Goal: Task Accomplishment & Management: Complete application form

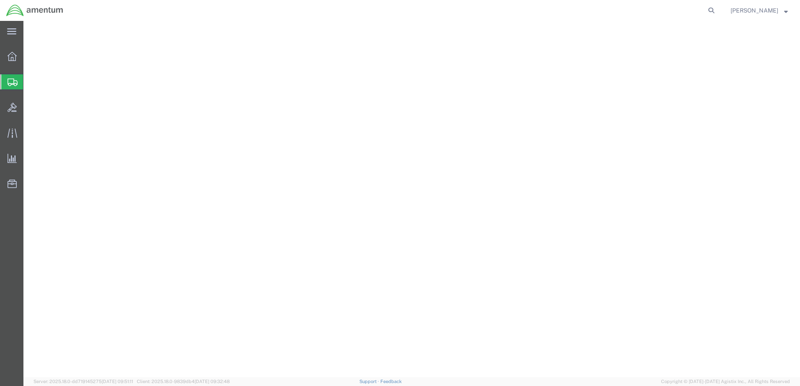
select select "FL"
select select "CA"
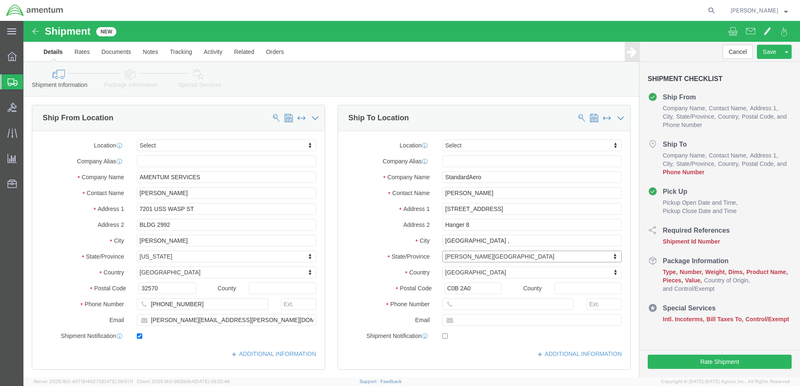
select select "PE"
click input "text"
type input "[PHONE_NUMBER]"
click label "City"
click input "text"
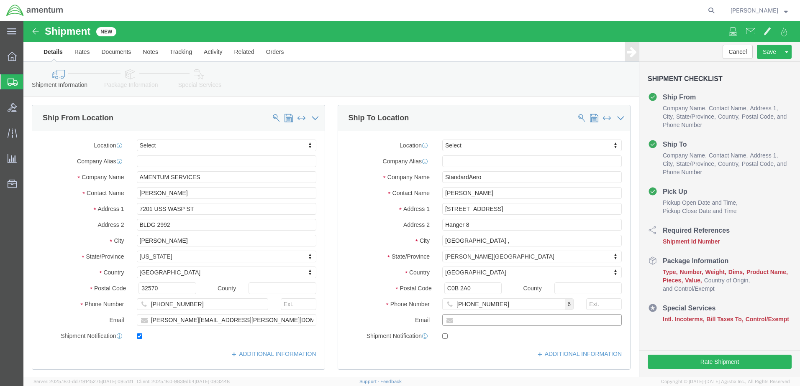
paste input "[PERSON_NAME][EMAIL_ADDRESS][PERSON_NAME][DOMAIN_NAME]"
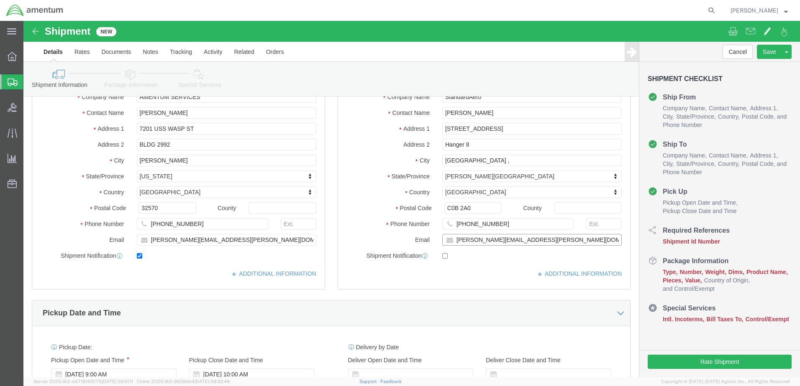
scroll to position [84, 0]
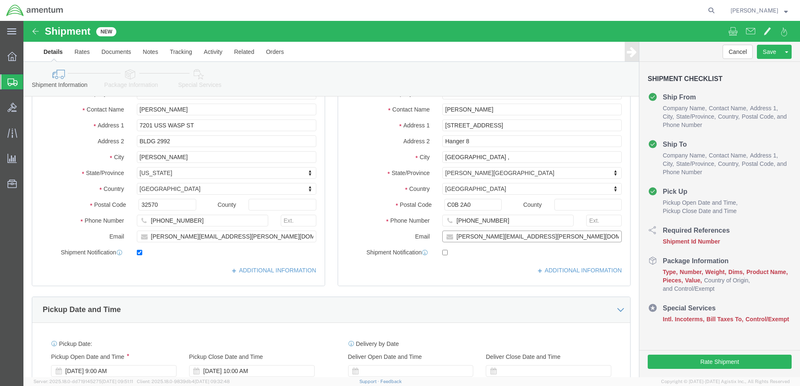
type input "[PERSON_NAME][EMAIL_ADDRESS][PERSON_NAME][DOMAIN_NAME]"
click input "checkbox"
click label
click input "checkbox"
checkbox input "true"
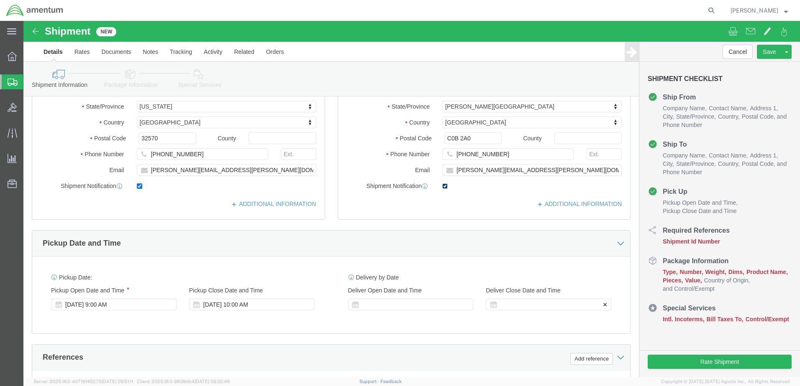
scroll to position [251, 0]
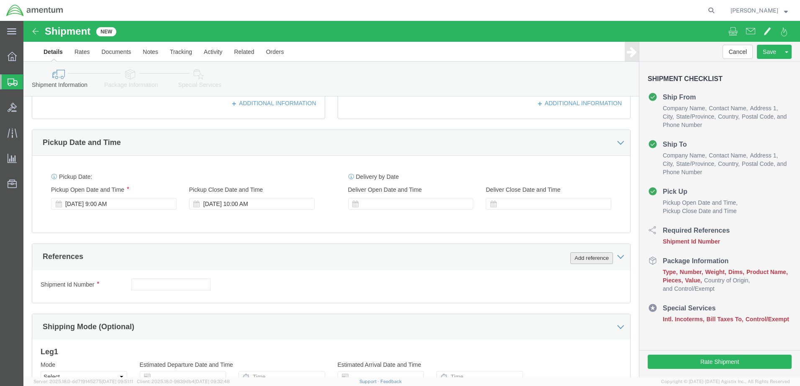
click button "Add reference"
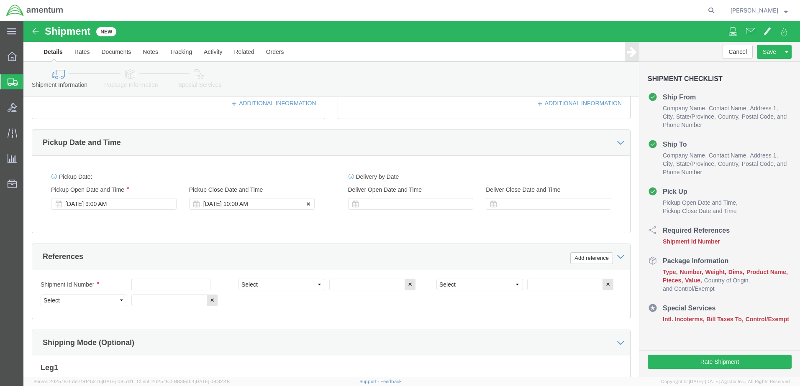
click div "[DATE] 10:00 AM"
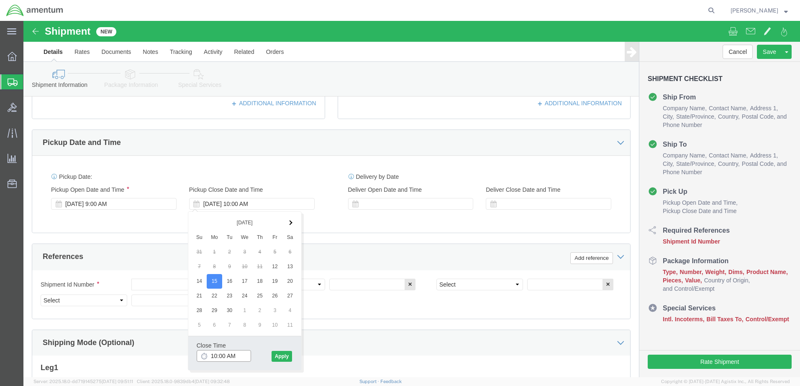
click input "10:00 AM"
type input "2:30 PM"
click button "Apply"
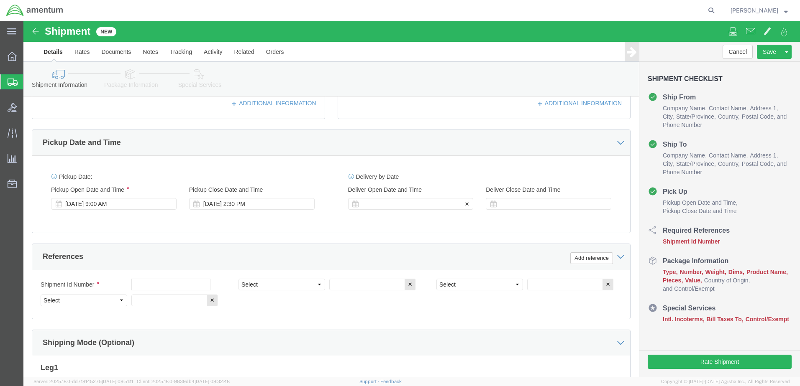
click div
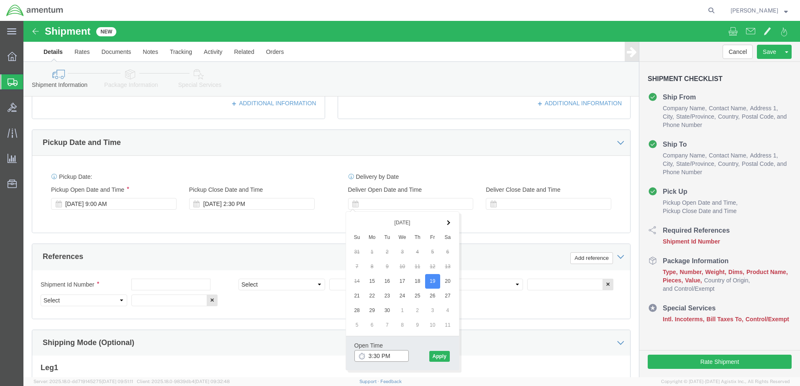
click input "3:30 PM"
type input "7:00 AM"
click button "Apply"
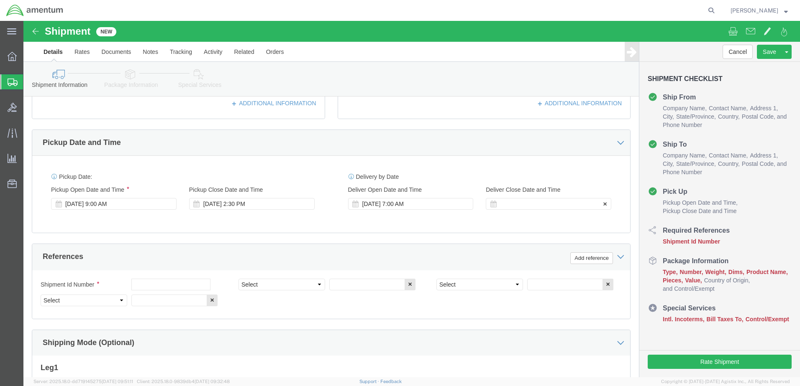
click div
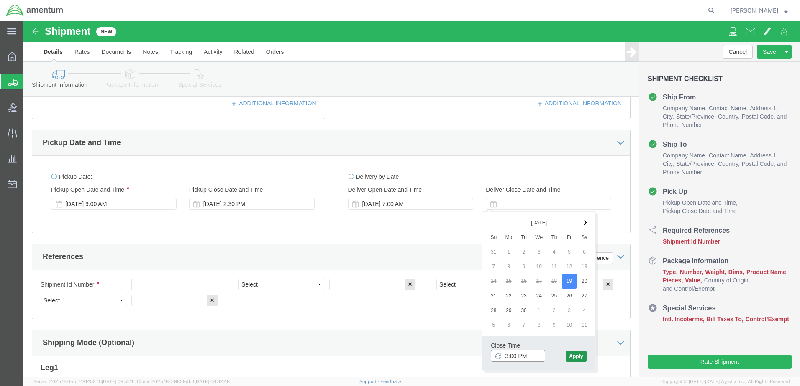
type input "3:00 PM"
click button "Apply"
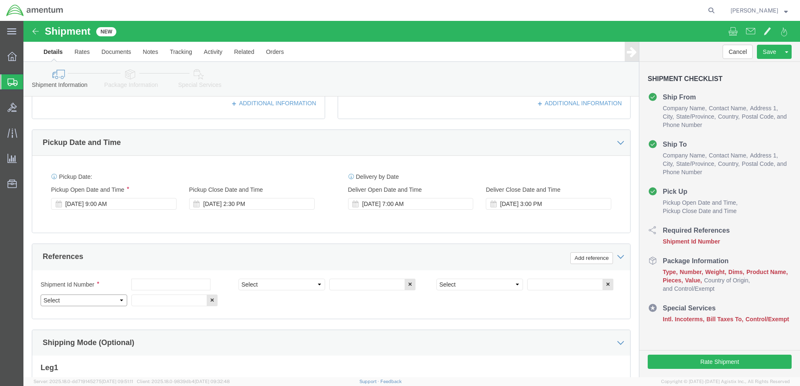
click select "Select Account Type Activity ID Airline Appointment Number ASN Batch Request # …"
select select "DEPT"
click select "Select Account Type Activity ID Airline Appointment Number ASN Batch Request # …"
select select "PROJNUM"
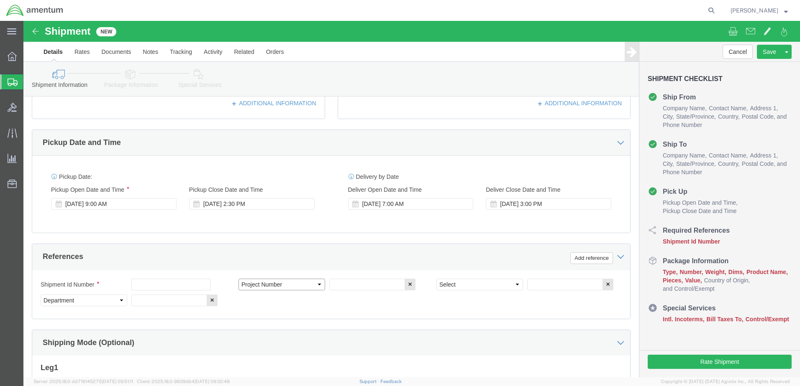
click select "Select Account Type Activity ID Airline Appointment Number ASN Batch Request # …"
select select "PCKSLIP"
click select "Select Account Type Activity ID Airline Appointment Number ASN Batch Request # …"
click input "text"
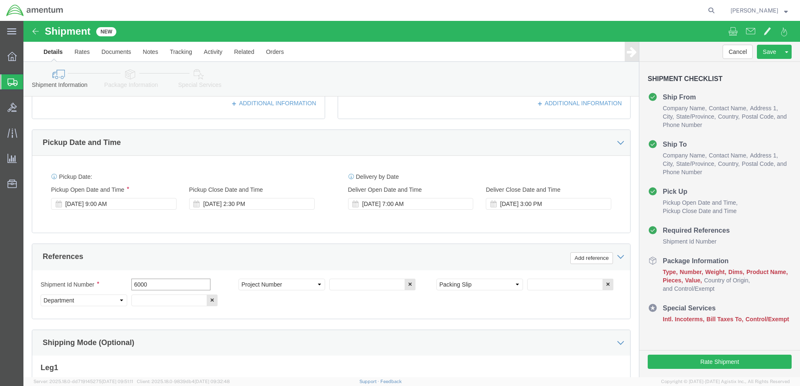
type input "6000"
click input "text"
type input "T44"
click input "text"
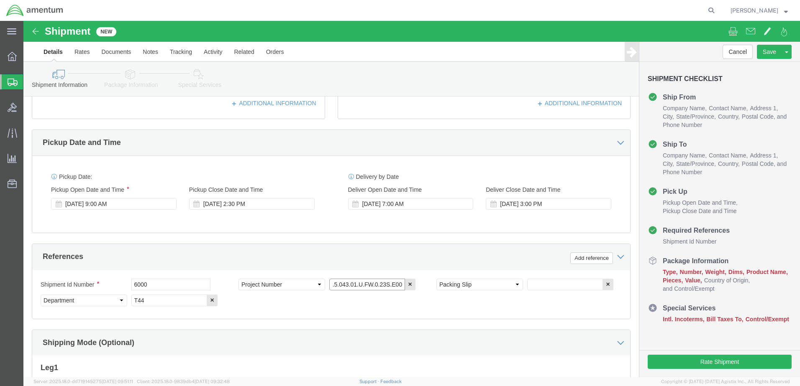
type input "6097.5.043.01.U.FW.0.23S.E00"
click input "text"
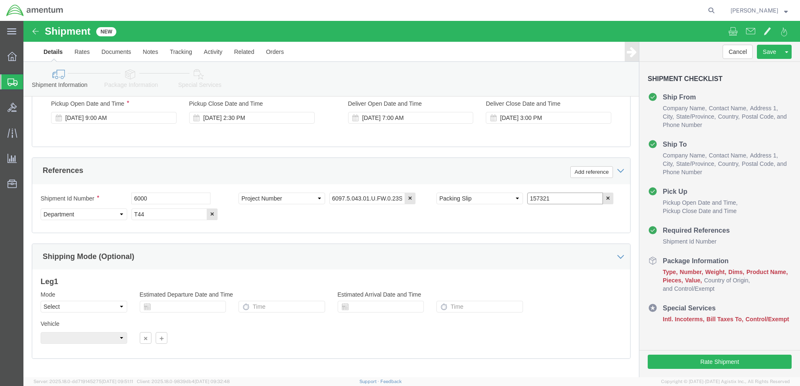
scroll to position [377, 0]
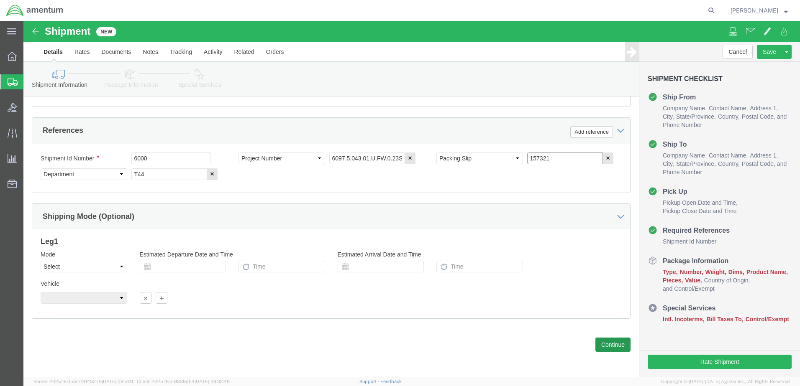
type input "157321"
click button "Continue"
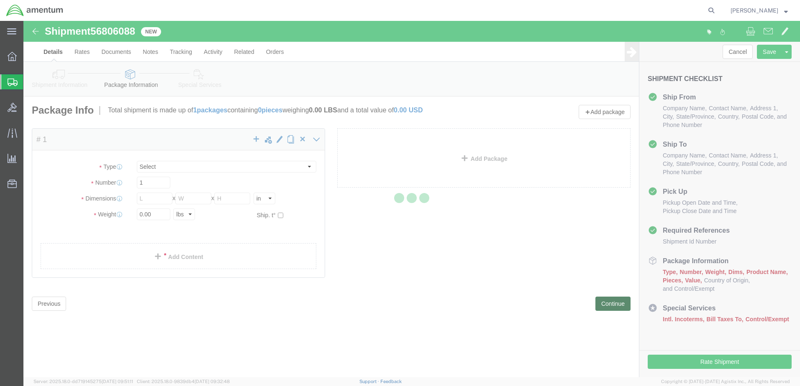
select select "CBOX"
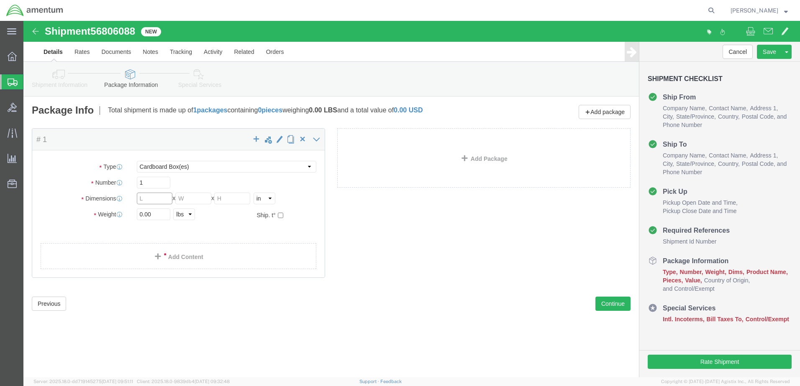
click input "text"
type input "69"
type input "34"
type input "38"
click select "Select cm ft in"
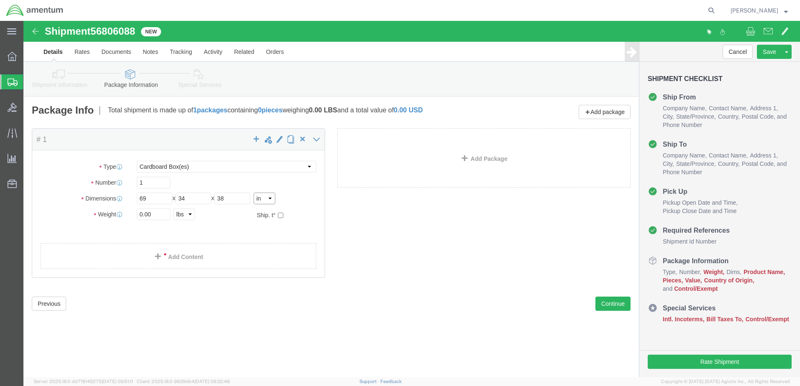
click select "Select cm ft in"
click input "0.00"
type input "850.00"
click link "Add Content"
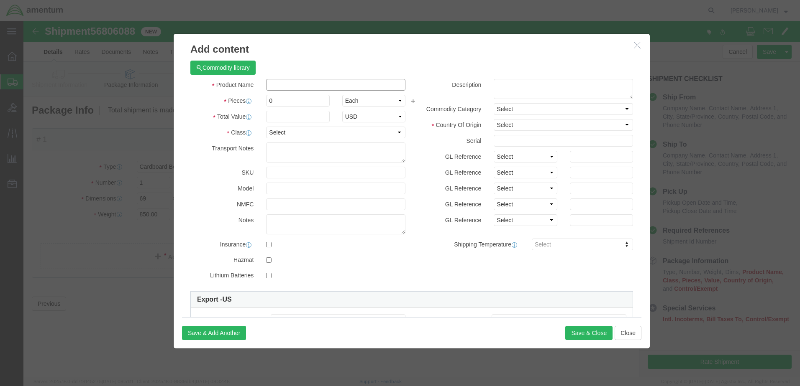
click input "text"
type input "ENGINE AIRCRAFT"
drag, startPoint x: 258, startPoint y: 81, endPoint x: 237, endPoint y: 84, distance: 21.1
click div "0"
type input "1"
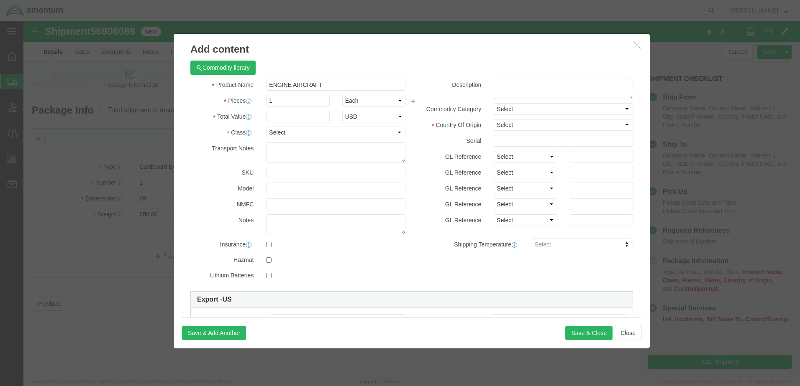
click label "Pieces"
click input "text"
type input "531440.00"
click label "Total Value"
click select "Select 50 55 60 65 70 85 92.5 100 125 175 250 300 400"
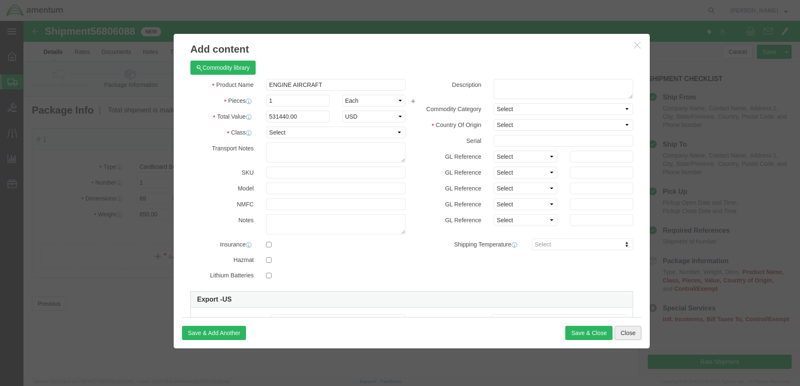
click button "Close"
